Goal: Navigation & Orientation: Find specific page/section

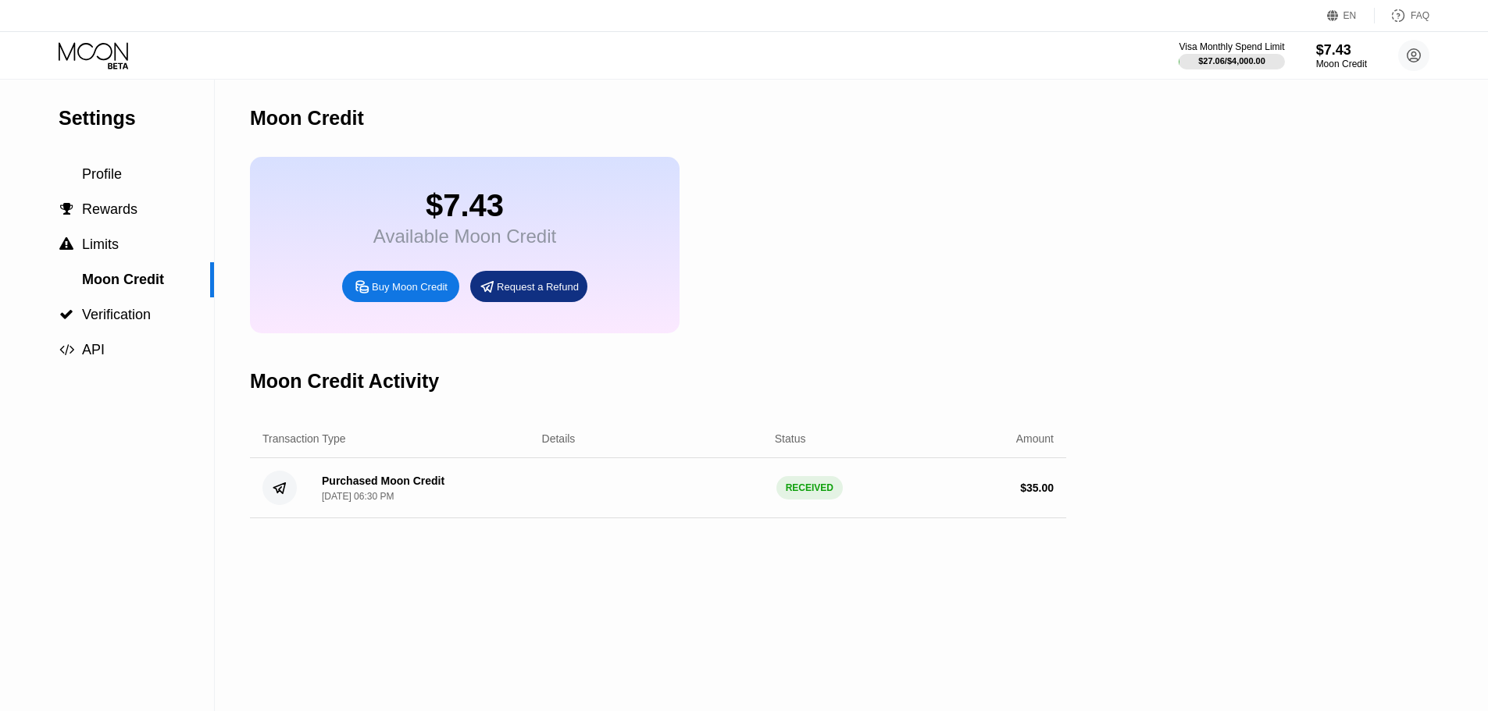
click at [1125, 256] on div "Settings Profile  Rewards  Limits Moon Credit  Verification  API Moon Credi…" at bounding box center [744, 396] width 1488 height 632
click at [465, 214] on div "$7.43" at bounding box center [464, 205] width 183 height 35
click at [532, 193] on div "$7.43" at bounding box center [464, 205] width 183 height 35
click at [1331, 53] on div "$7.43" at bounding box center [1341, 49] width 52 height 16
click at [1077, 239] on div "Settings Profile  Rewards  Limits Moon Credit  Verification  API Moon Credi…" at bounding box center [744, 396] width 1488 height 632
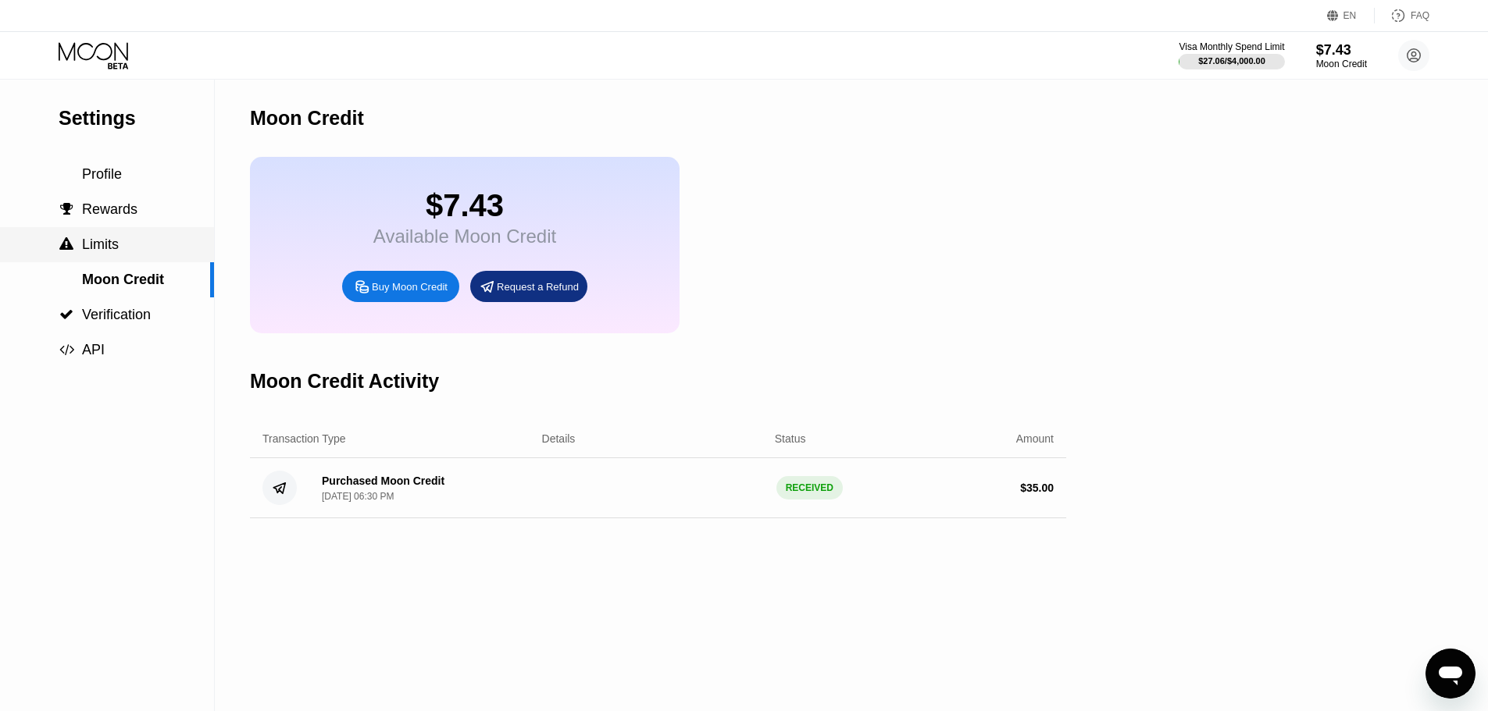
click at [113, 251] on span "Limits" at bounding box center [100, 245] width 37 height 16
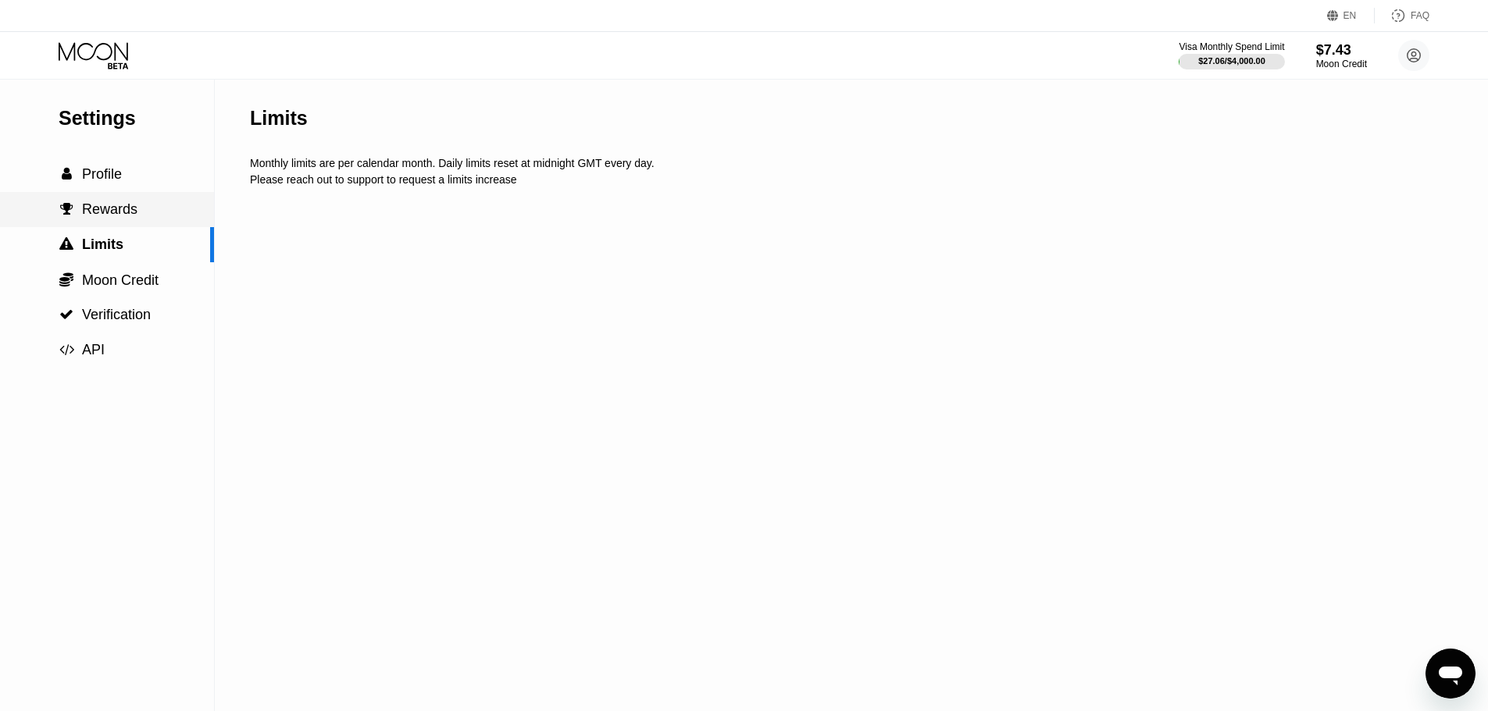
click at [116, 216] on span "Rewards" at bounding box center [109, 209] width 55 height 16
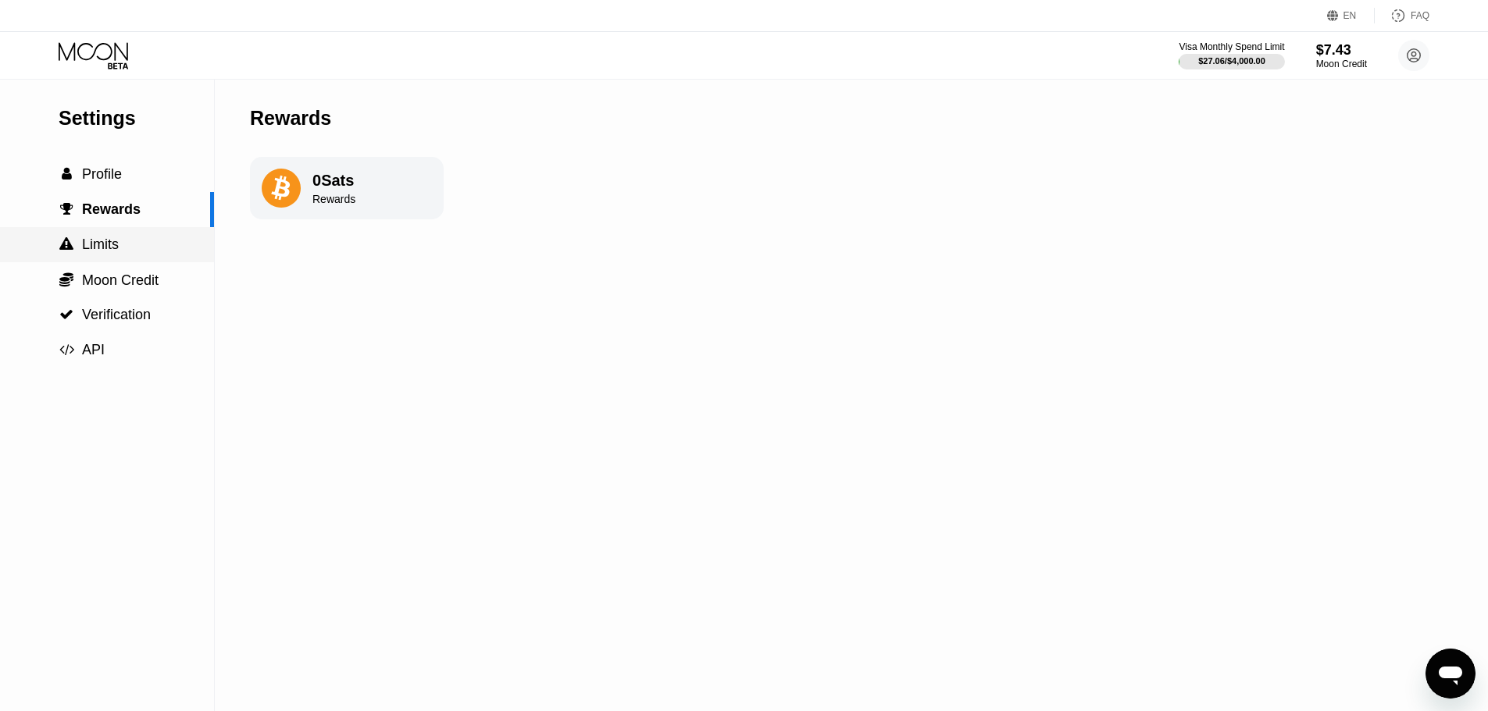
click at [99, 244] on span "Limits" at bounding box center [100, 245] width 37 height 16
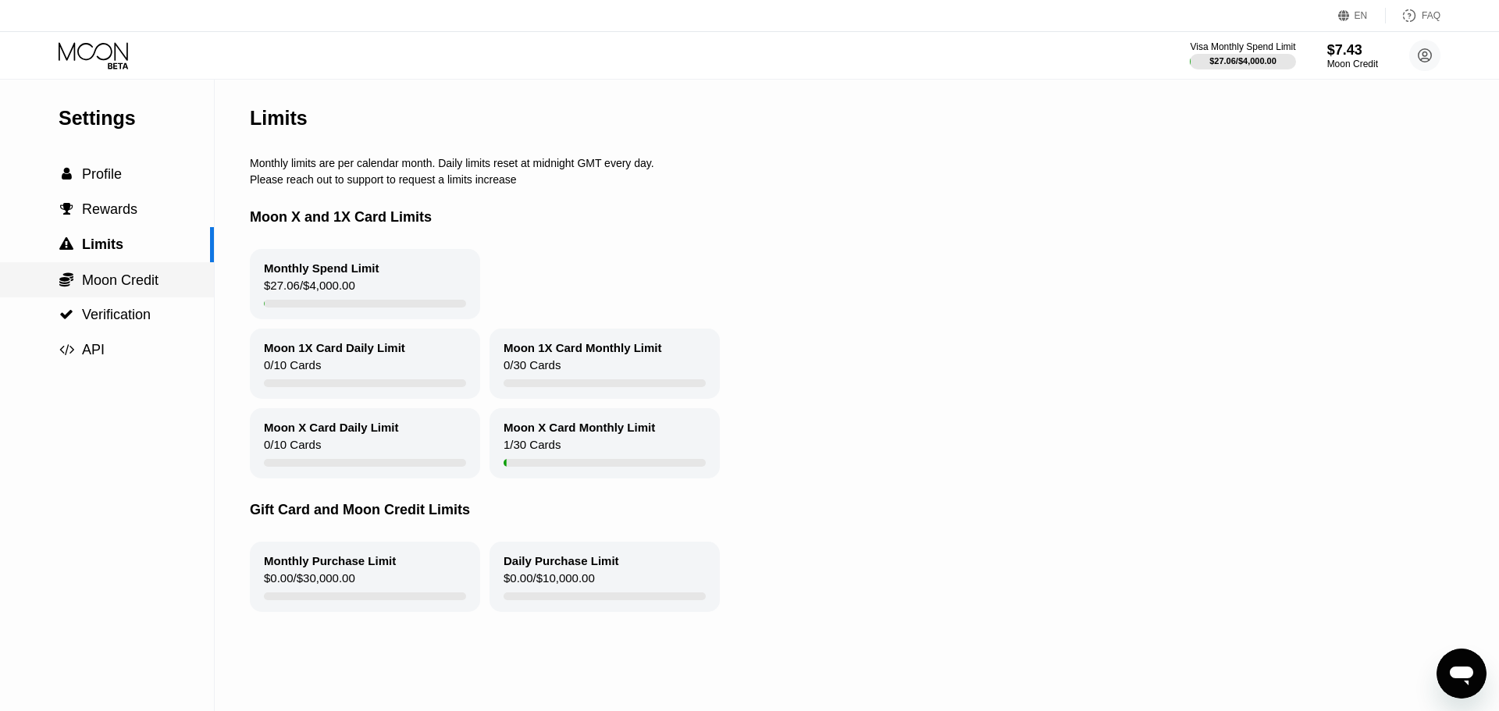
click at [105, 288] on span "Moon Credit" at bounding box center [120, 281] width 77 height 16
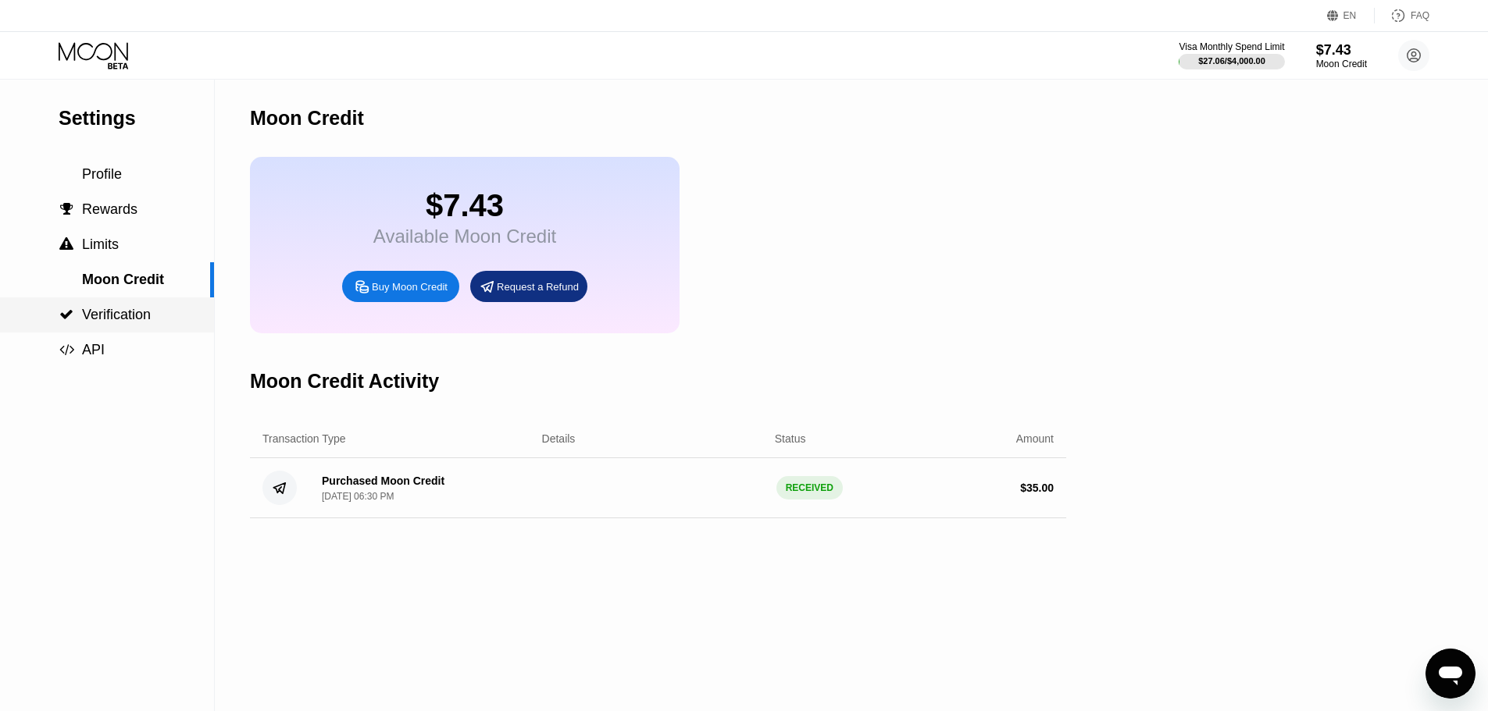
click at [125, 308] on div " Verification" at bounding box center [107, 315] width 214 height 35
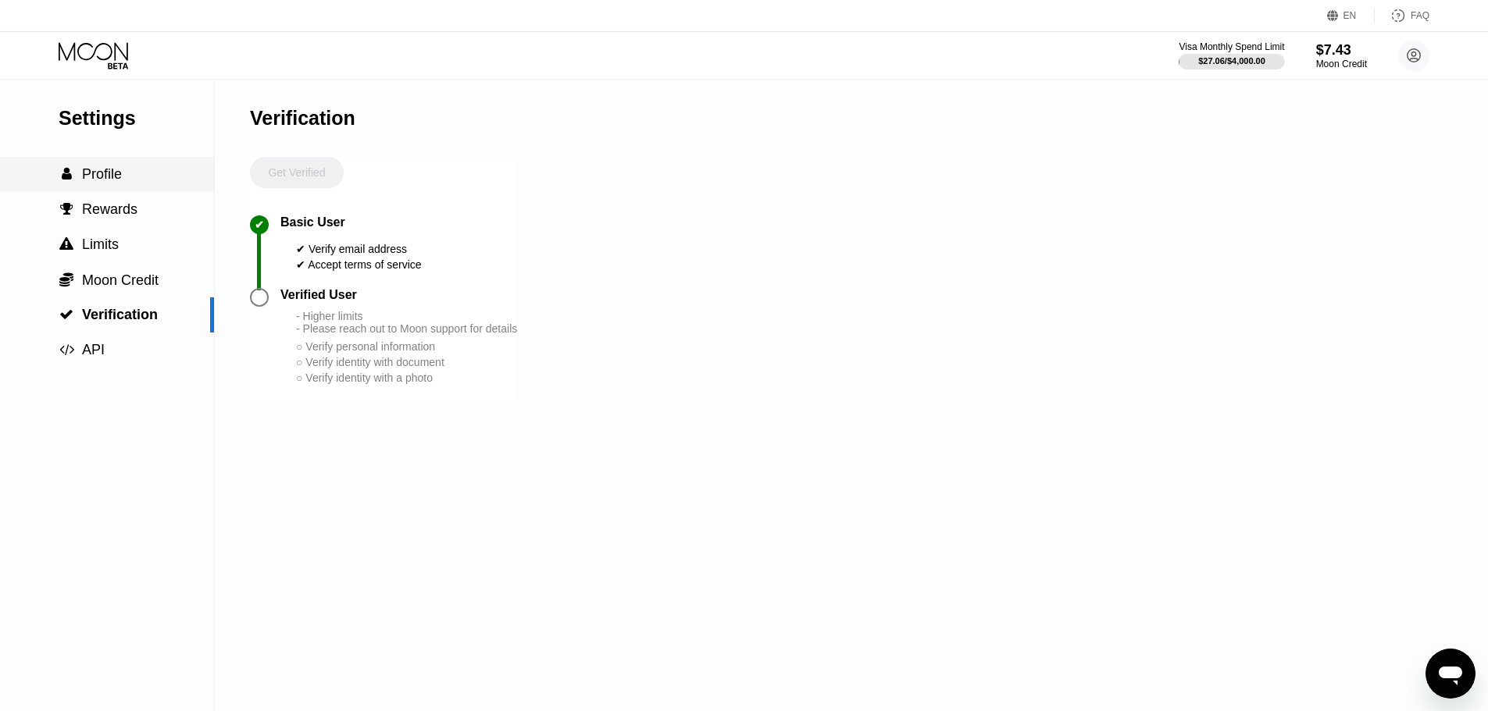
click at [122, 192] on div " Profile" at bounding box center [107, 174] width 214 height 35
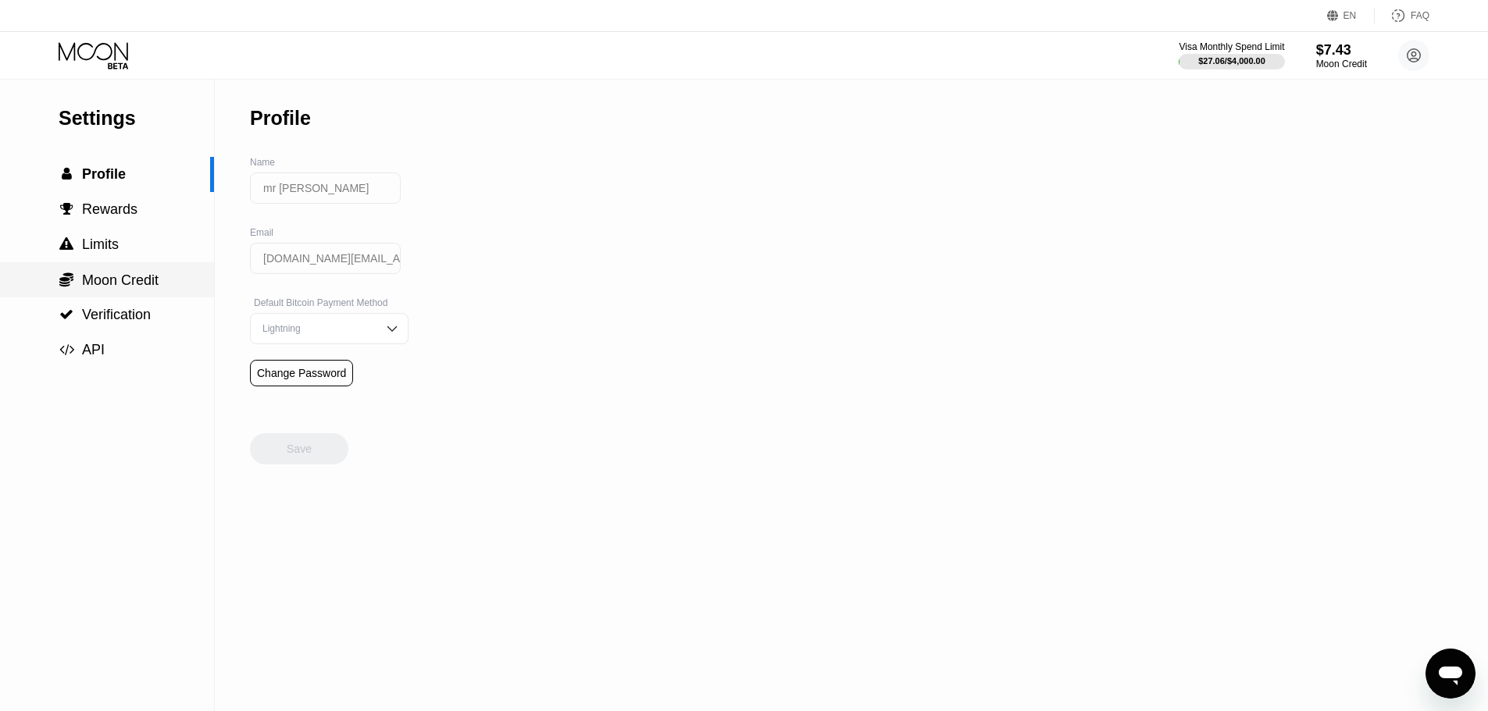
click at [92, 288] on span "Moon Credit" at bounding box center [120, 281] width 77 height 16
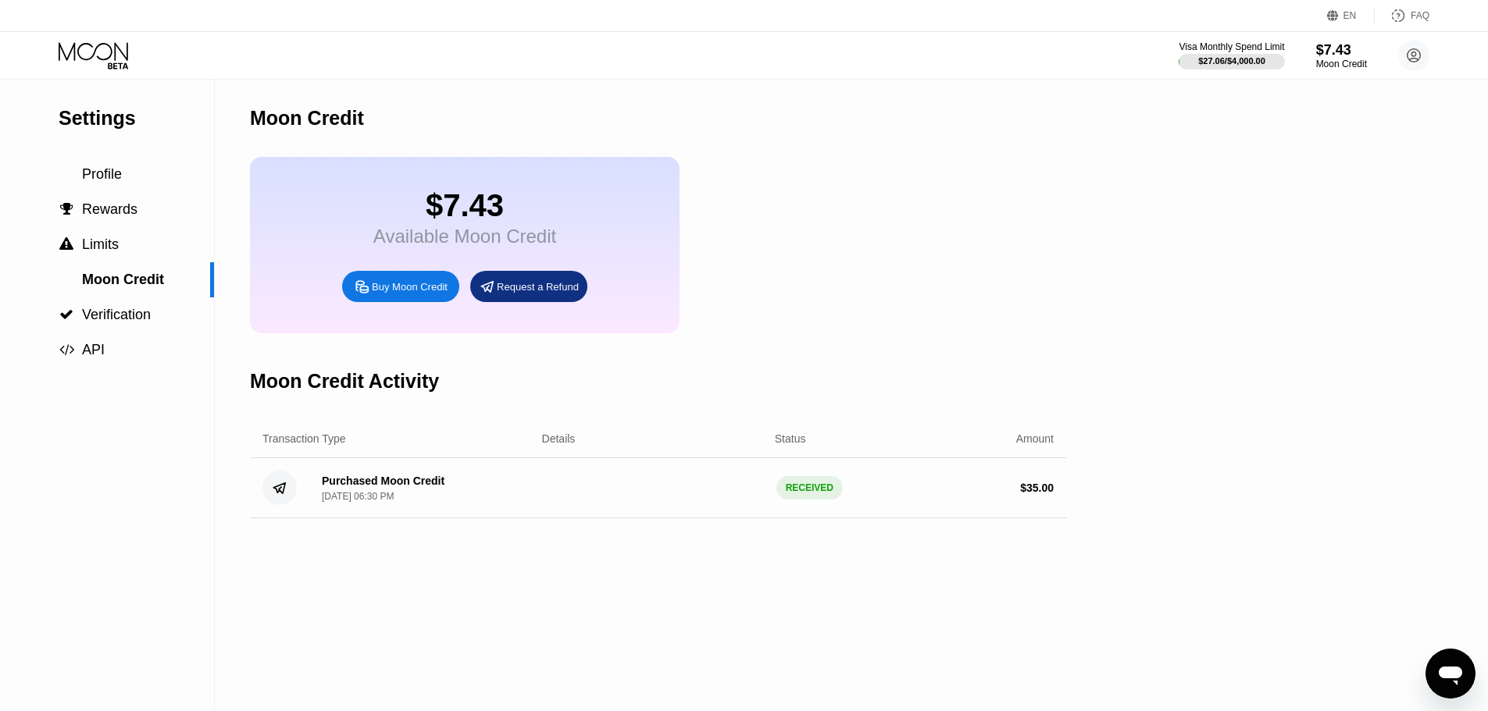
click at [486, 216] on div "$7.43" at bounding box center [464, 205] width 183 height 35
click at [507, 238] on div "Available Moon Credit" at bounding box center [464, 237] width 183 height 22
click at [507, 239] on div "Available Moon Credit" at bounding box center [464, 237] width 183 height 22
click at [521, 175] on div "$7.43 Available Moon Credit Buy Moon Credit Request a Refund" at bounding box center [464, 245] width 429 height 176
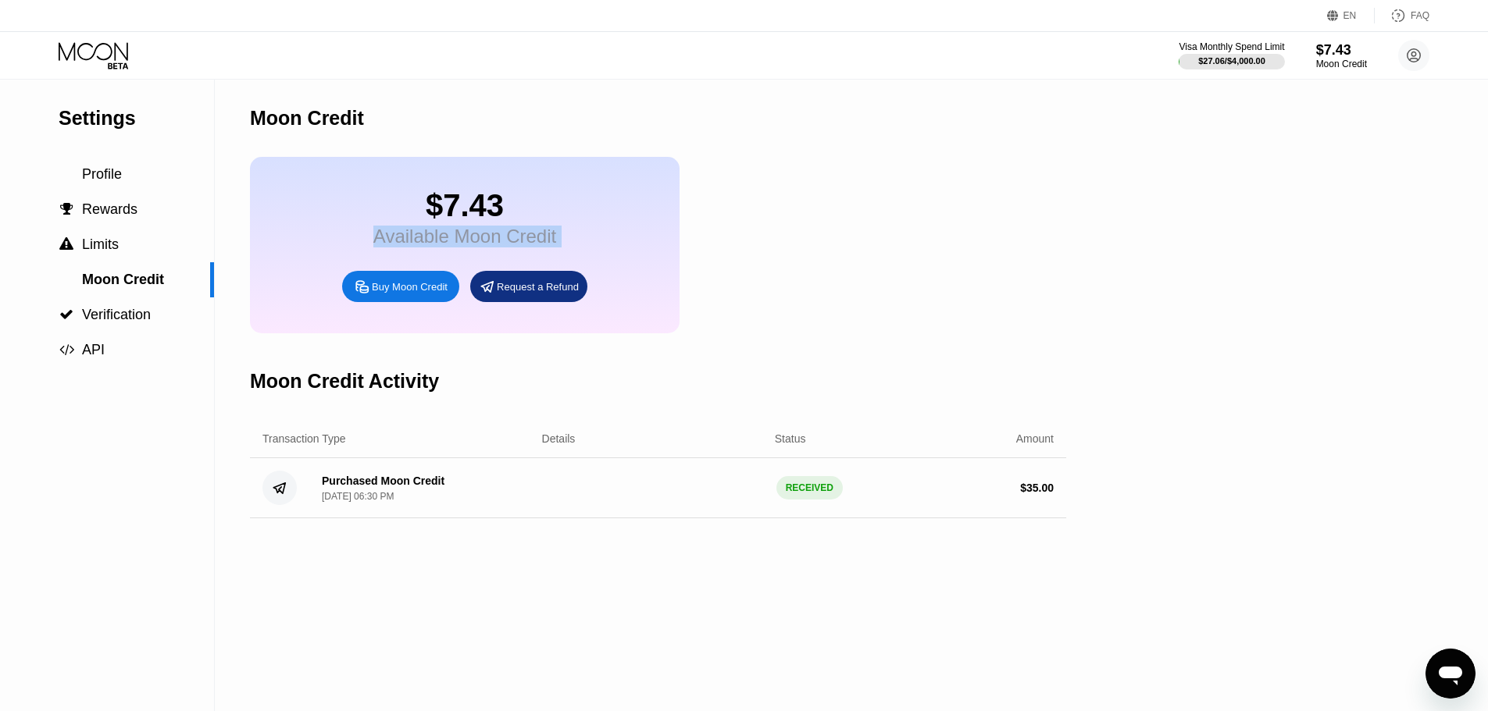
click at [120, 45] on icon at bounding box center [95, 55] width 73 height 27
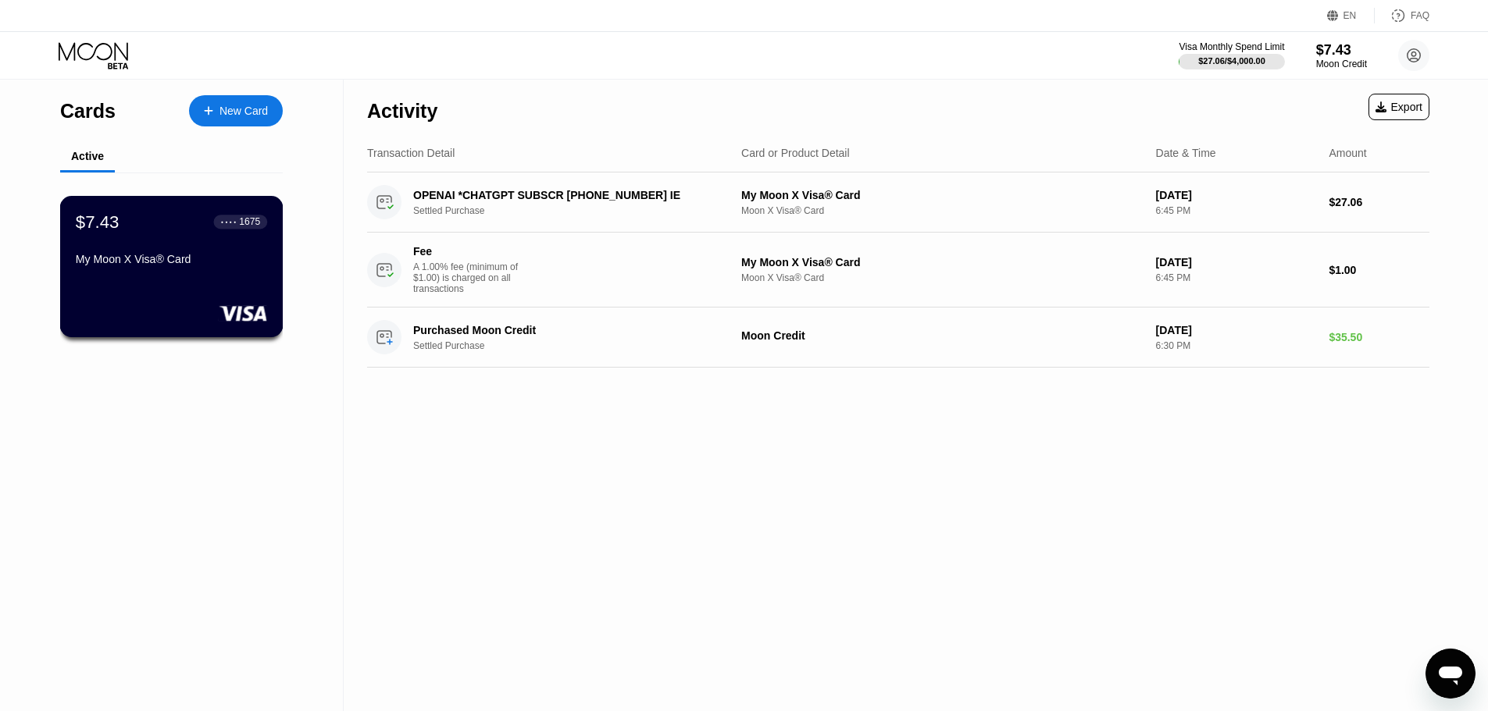
click at [222, 272] on div "My Moon X Visa® Card" at bounding box center [171, 262] width 191 height 19
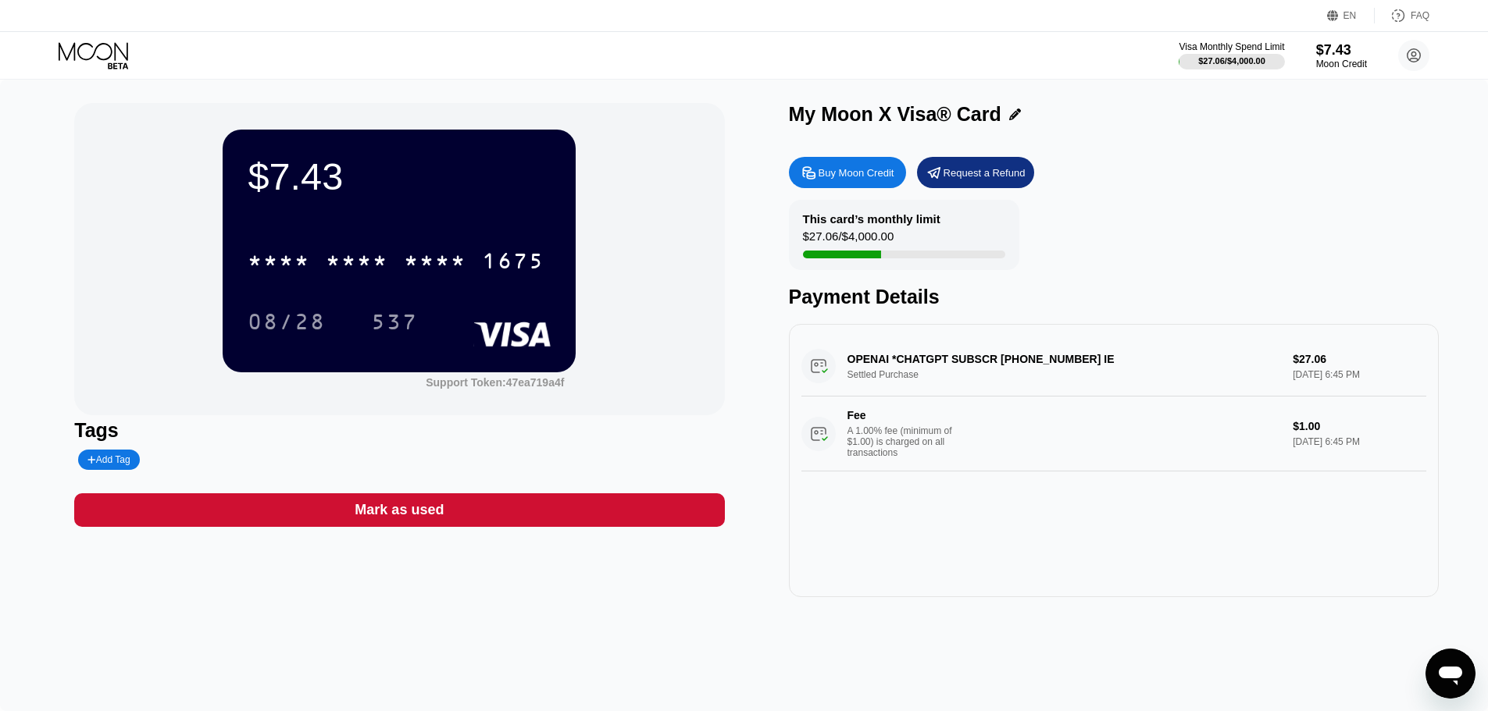
click at [508, 283] on div "* * * * * * * * * * * * 1675" at bounding box center [399, 256] width 303 height 53
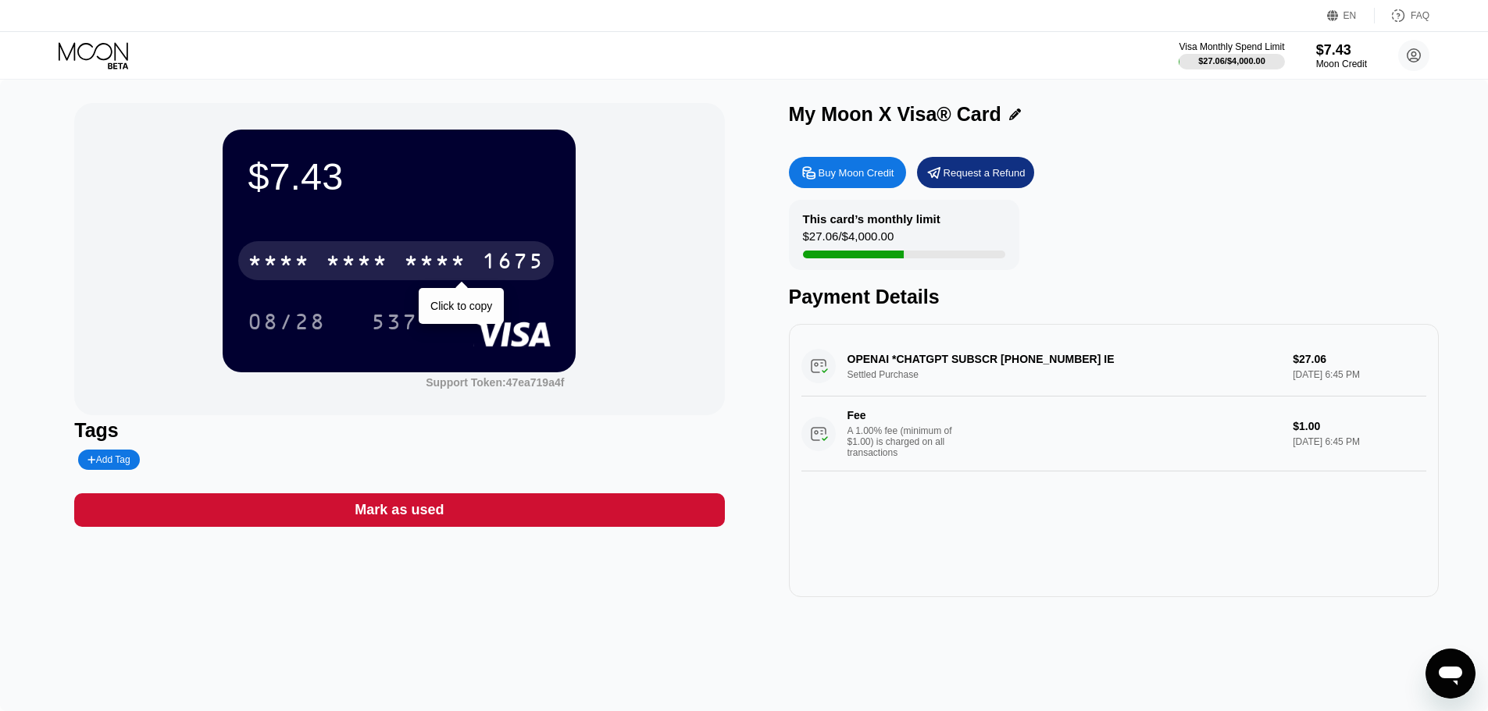
click at [509, 260] on div "1675" at bounding box center [513, 263] width 62 height 25
click at [414, 254] on div "2325" at bounding box center [435, 263] width 62 height 25
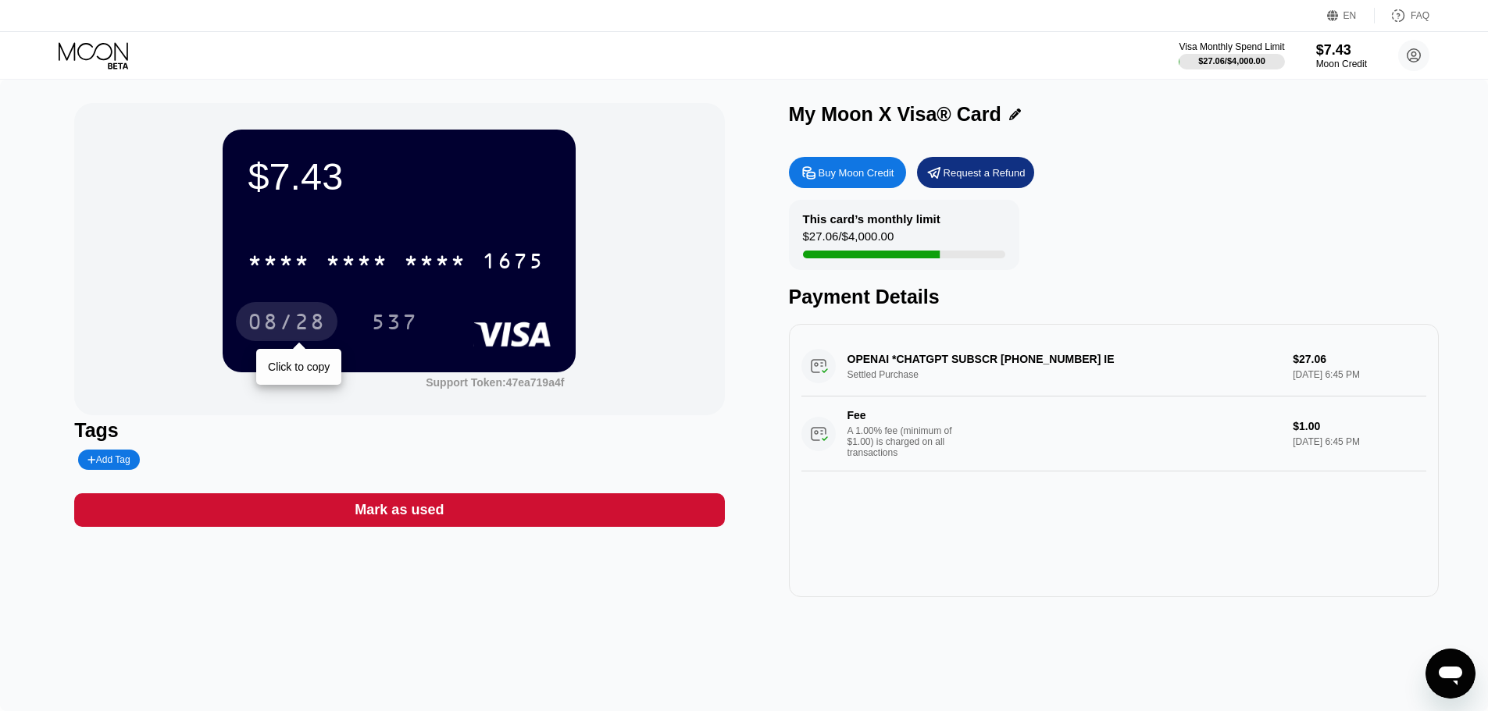
click at [295, 307] on div "08/28" at bounding box center [287, 321] width 102 height 39
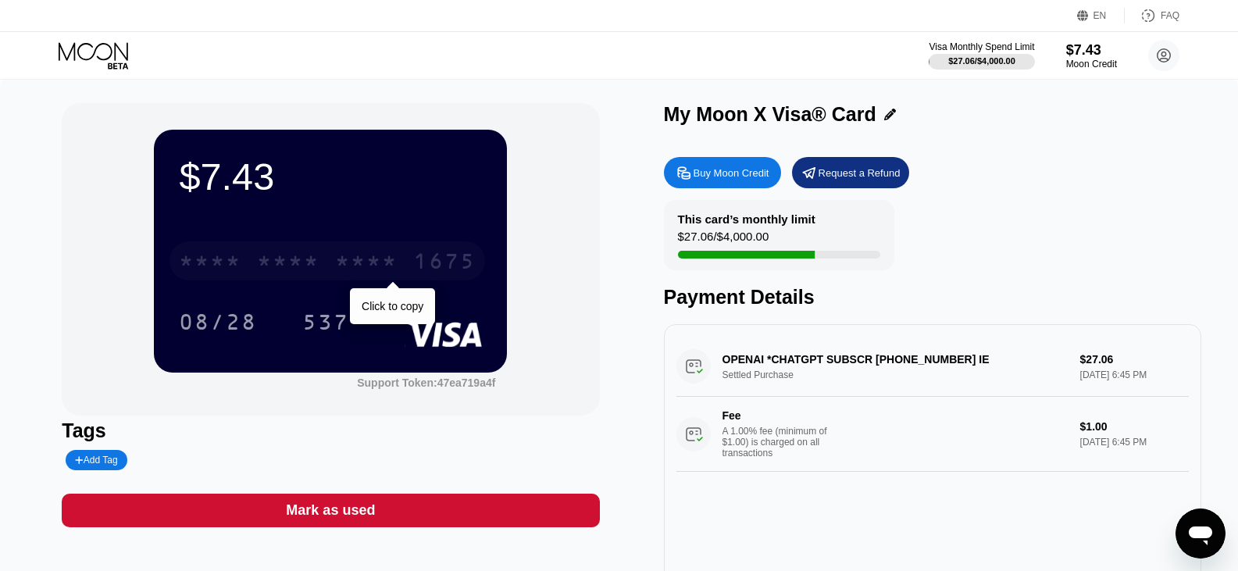
click at [374, 257] on div "* * * *" at bounding box center [366, 263] width 62 height 25
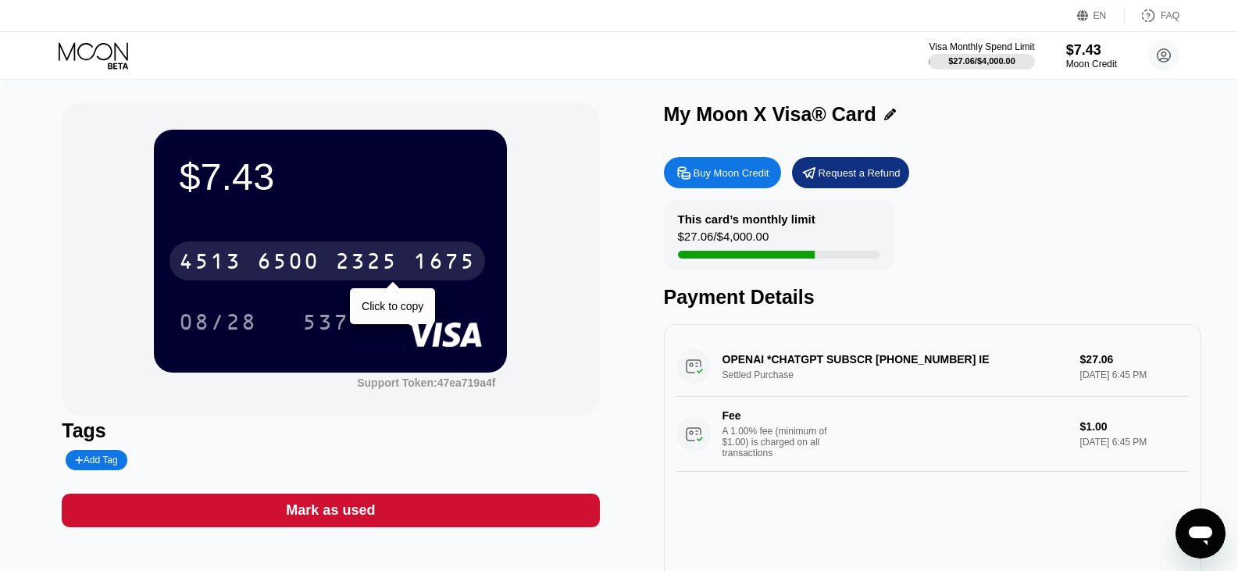
click at [354, 262] on div "2325" at bounding box center [366, 263] width 62 height 25
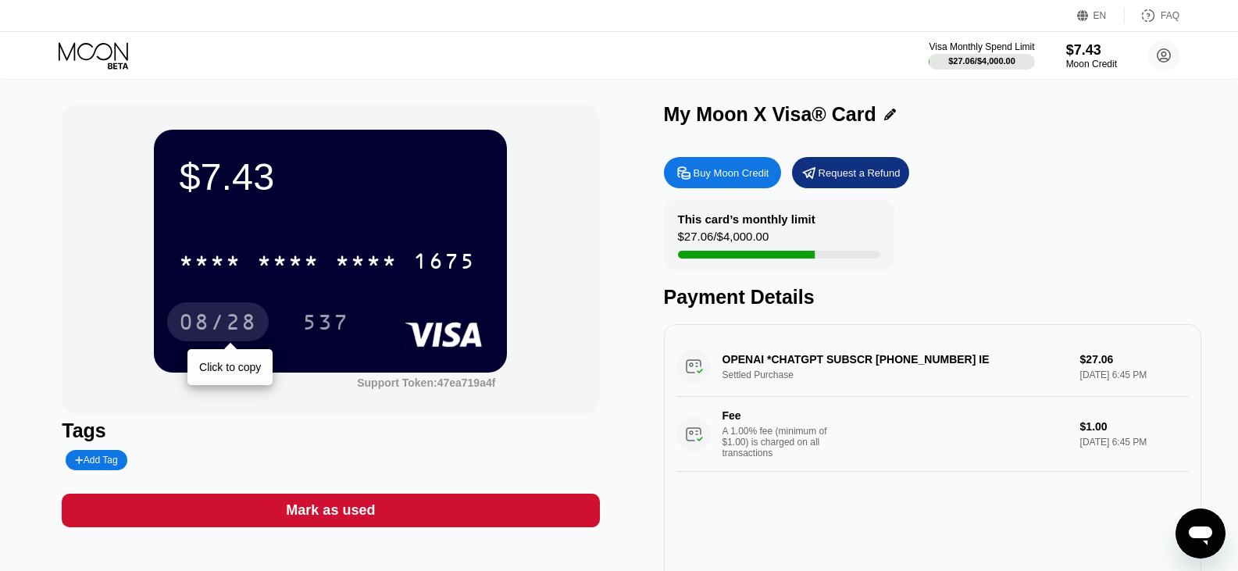
drag, startPoint x: 229, startPoint y: 320, endPoint x: 68, endPoint y: 334, distance: 161.5
click at [229, 320] on div "08/28" at bounding box center [218, 324] width 78 height 25
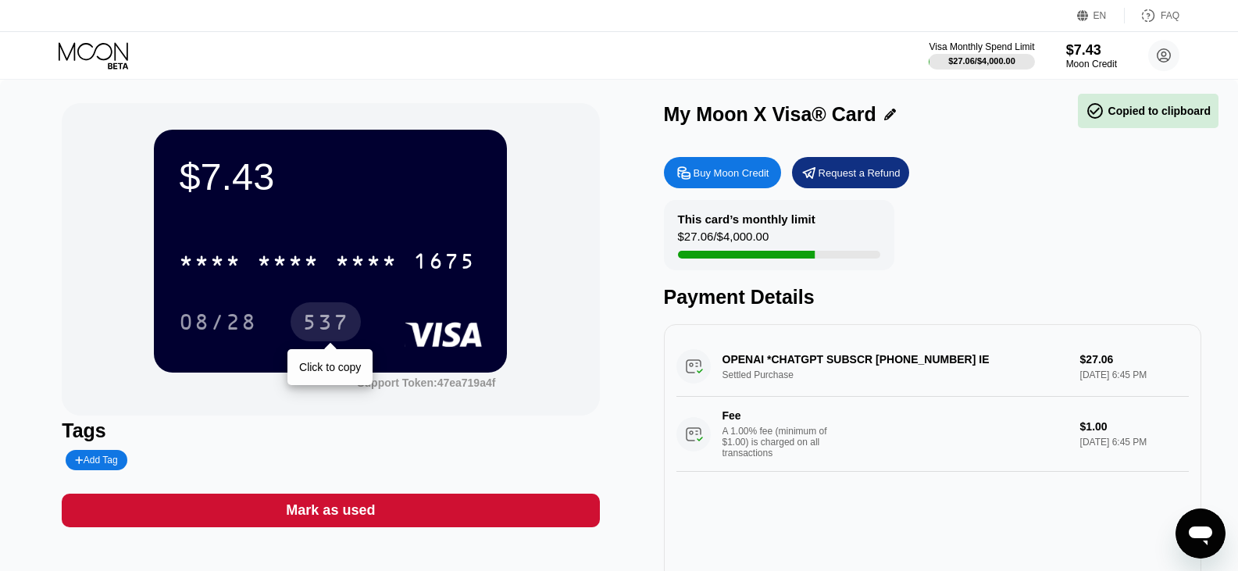
drag, startPoint x: 322, startPoint y: 323, endPoint x: 10, endPoint y: 336, distance: 311.8
click at [322, 323] on div "537" at bounding box center [325, 324] width 47 height 25
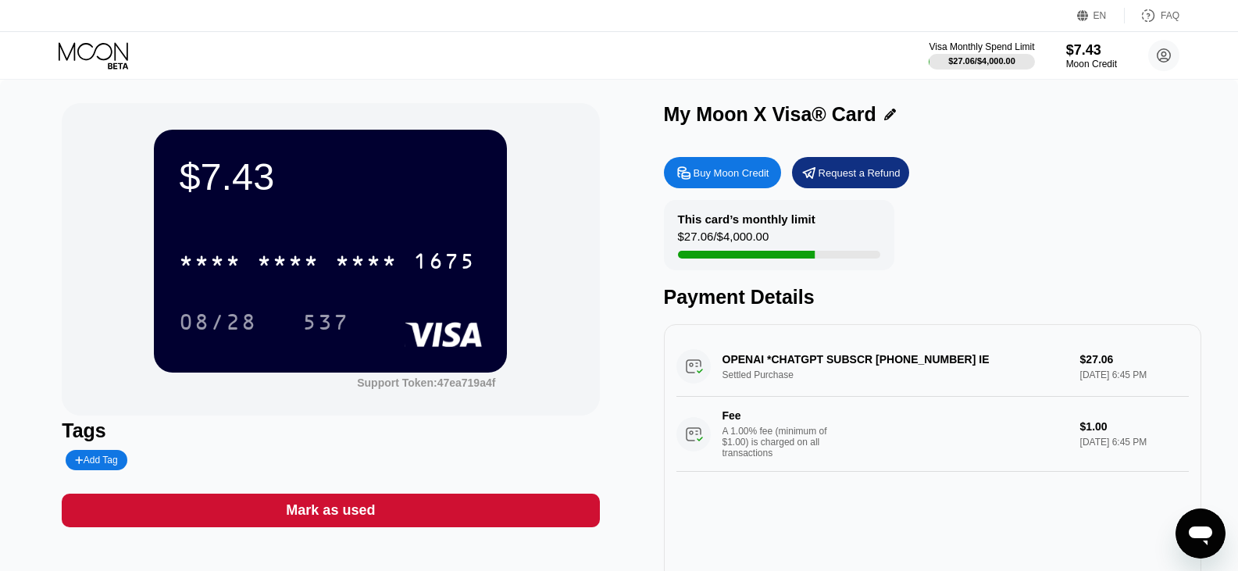
click at [113, 50] on icon at bounding box center [95, 55] width 73 height 27
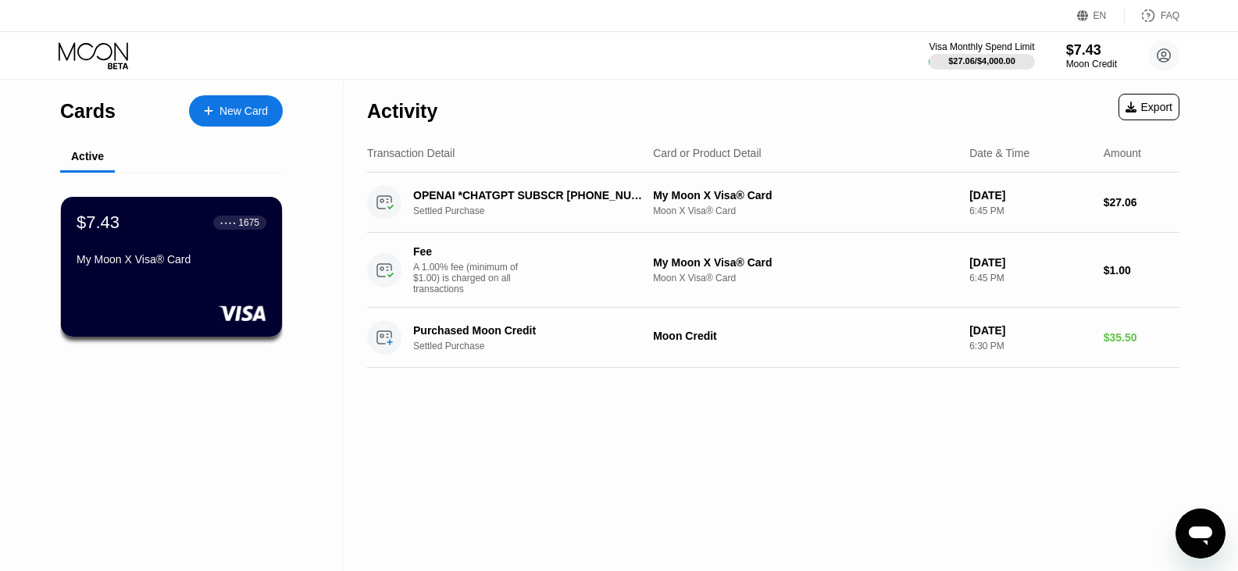
click at [226, 108] on div "New Card" at bounding box center [243, 111] width 48 height 13
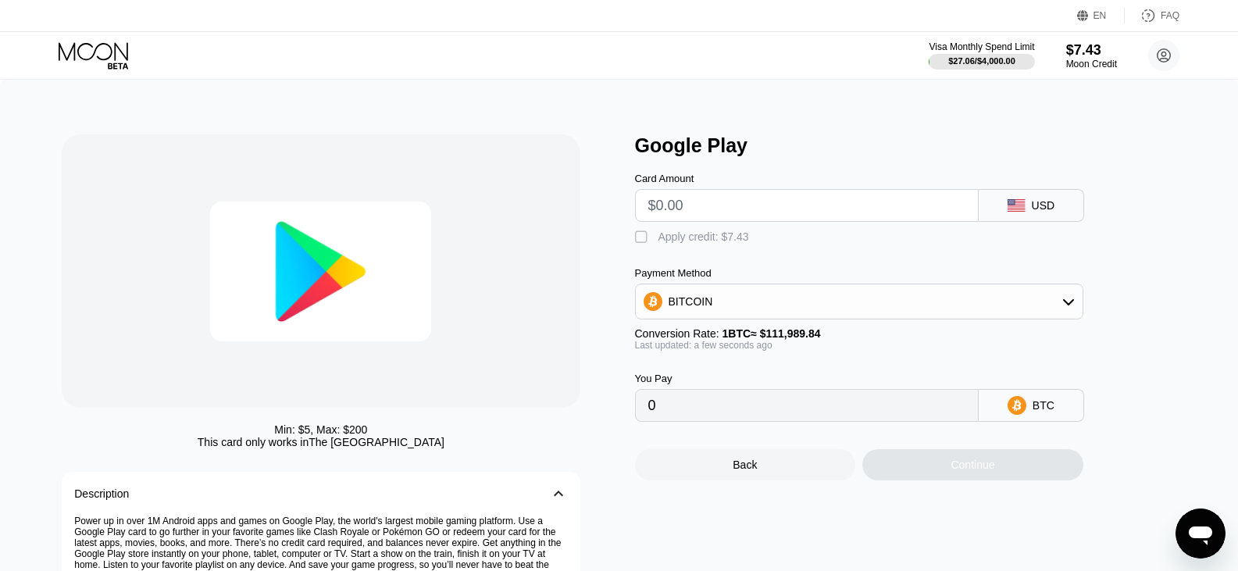
click at [88, 42] on icon at bounding box center [95, 55] width 73 height 27
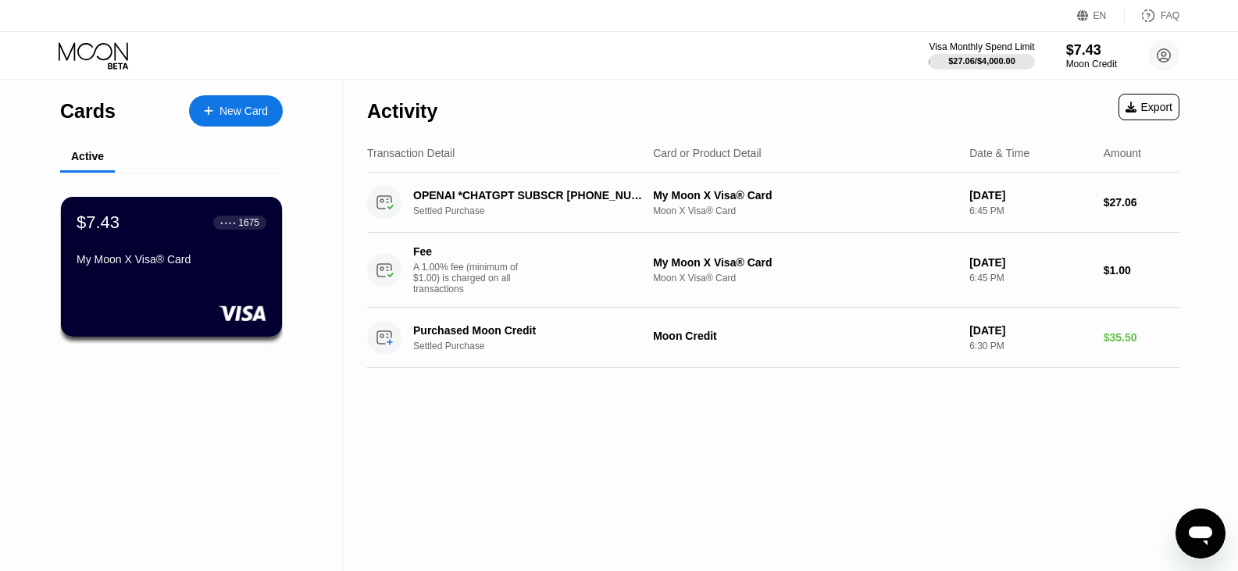
click at [590, 465] on div "Activity Export Transaction Detail Card or Product Detail Date & Time Amount OP…" at bounding box center [773, 325] width 859 height 491
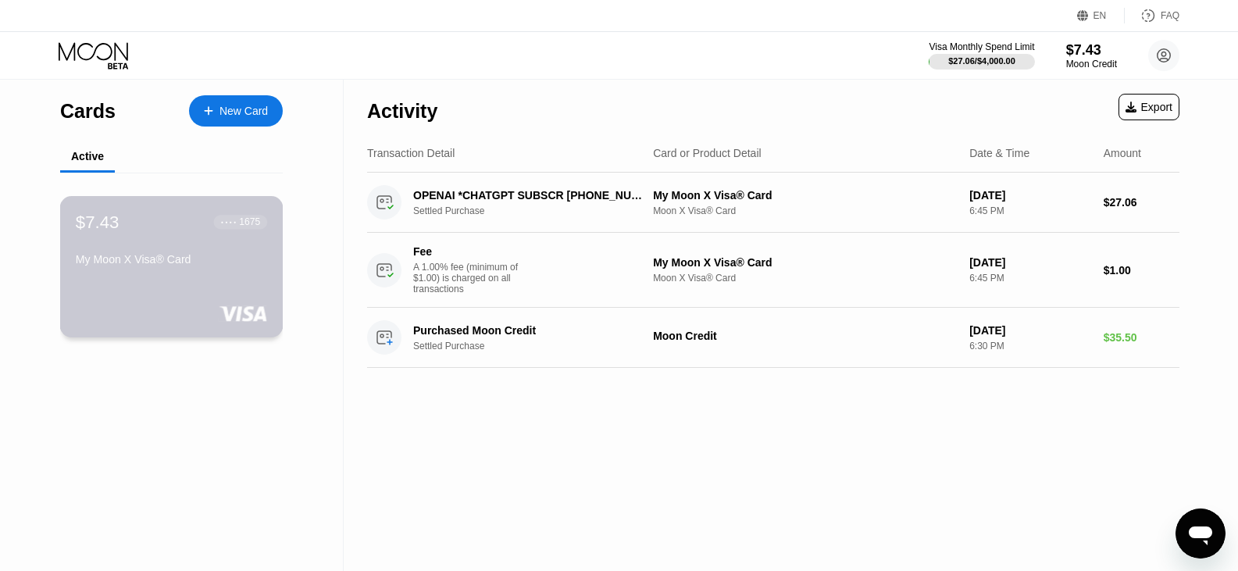
click at [191, 265] on div "My Moon X Visa® Card" at bounding box center [171, 259] width 191 height 12
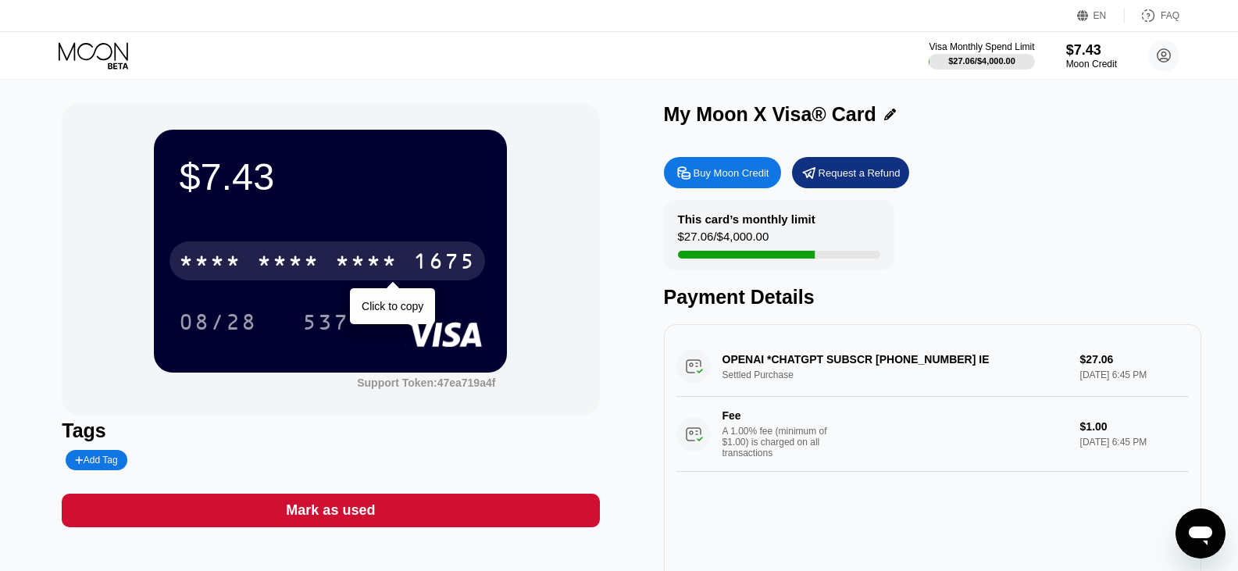
click at [419, 247] on div "* * * * * * * * * * * * 1675" at bounding box center [326, 260] width 315 height 39
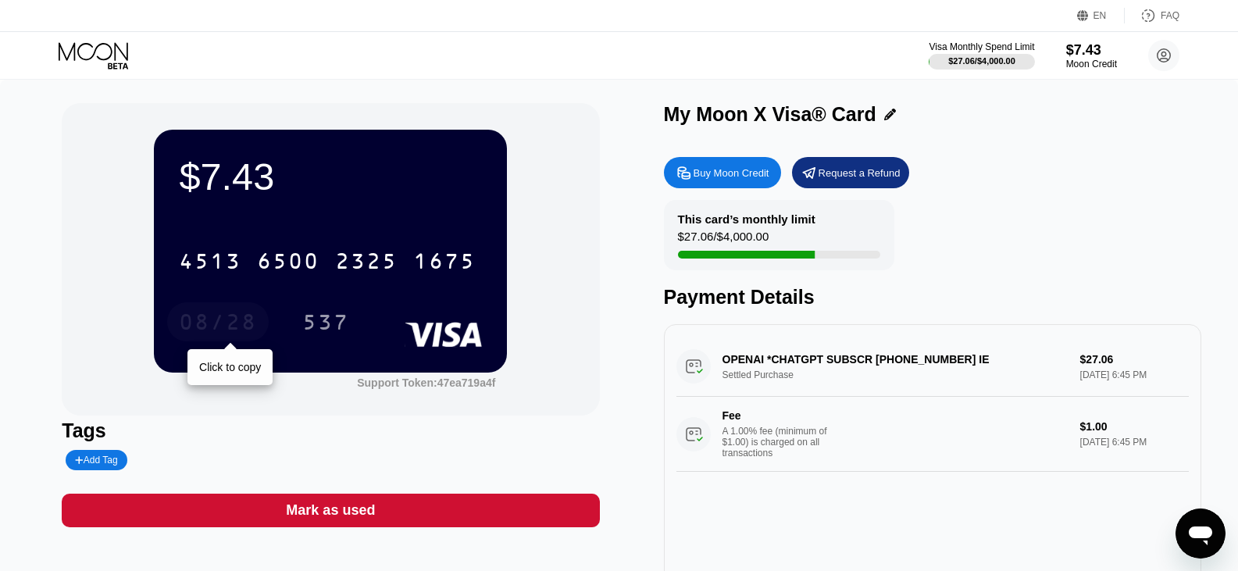
click at [194, 328] on div "08/28" at bounding box center [218, 324] width 78 height 25
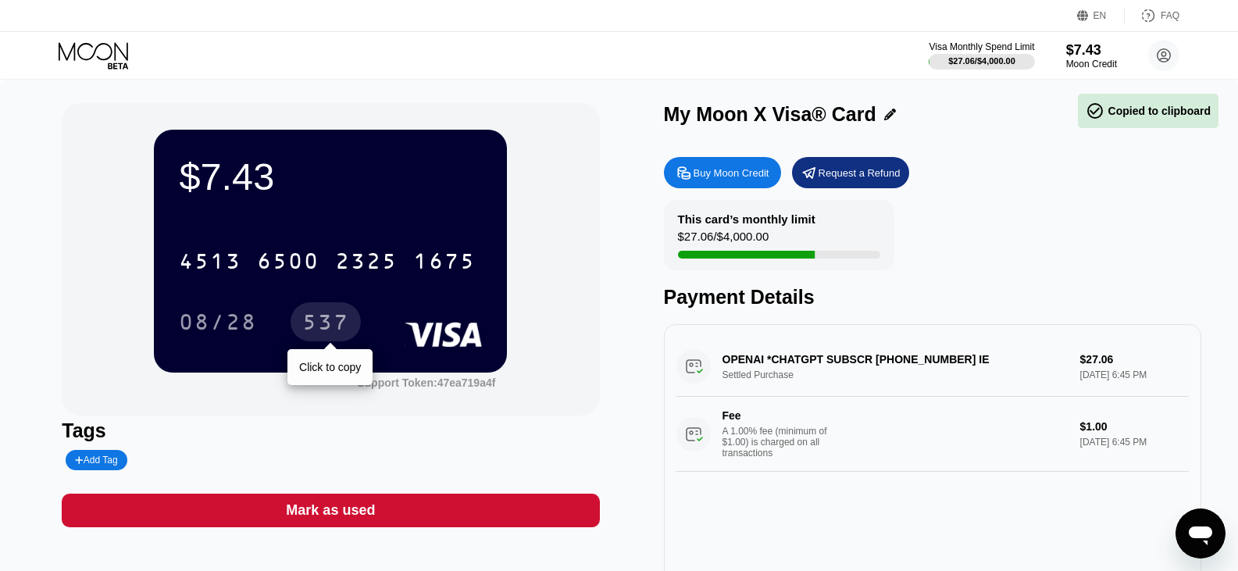
drag, startPoint x: 336, startPoint y: 314, endPoint x: 2, endPoint y: 350, distance: 336.1
click at [337, 314] on div "537" at bounding box center [325, 324] width 47 height 25
